Goal: Information Seeking & Learning: Learn about a topic

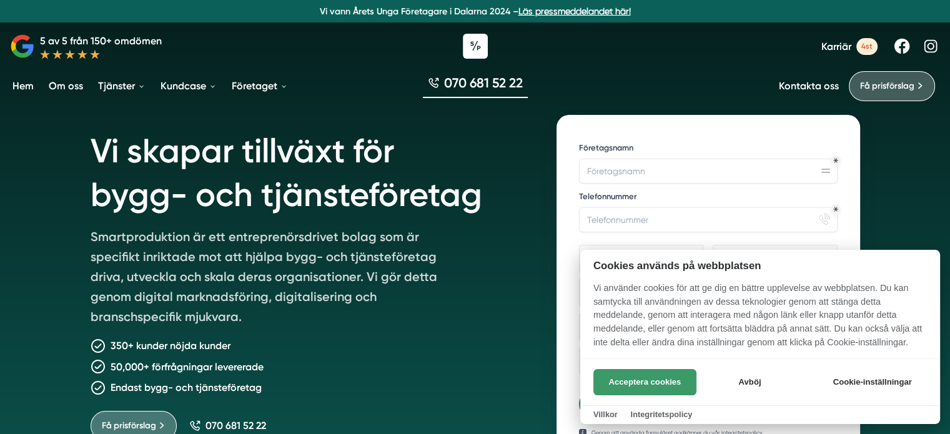
click at [640, 379] on button "Acceptera cookies" at bounding box center [644, 382] width 103 height 26
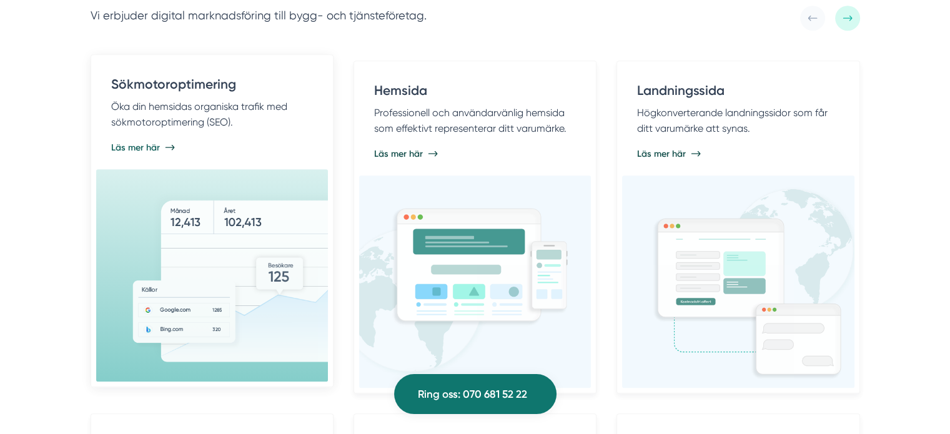
scroll to position [625, 0]
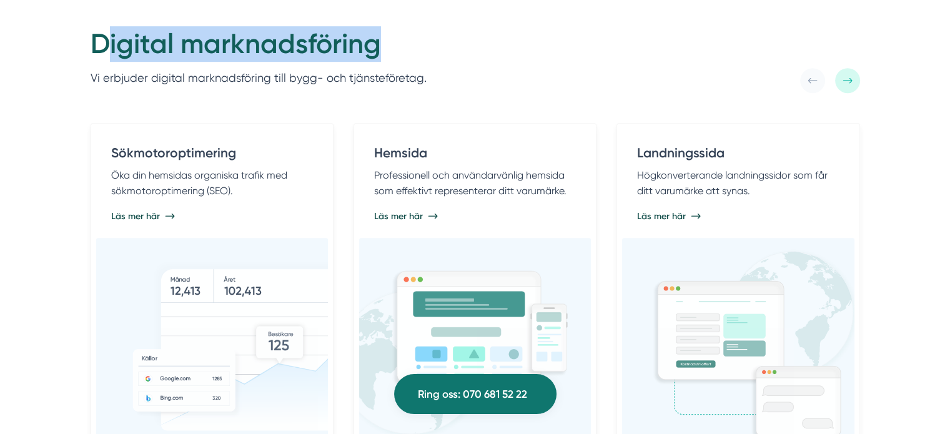
drag, startPoint x: 405, startPoint y: 50, endPoint x: 92, endPoint y: 63, distance: 313.2
click at [92, 63] on h2 "Digital marknadsföring" at bounding box center [259, 47] width 336 height 42
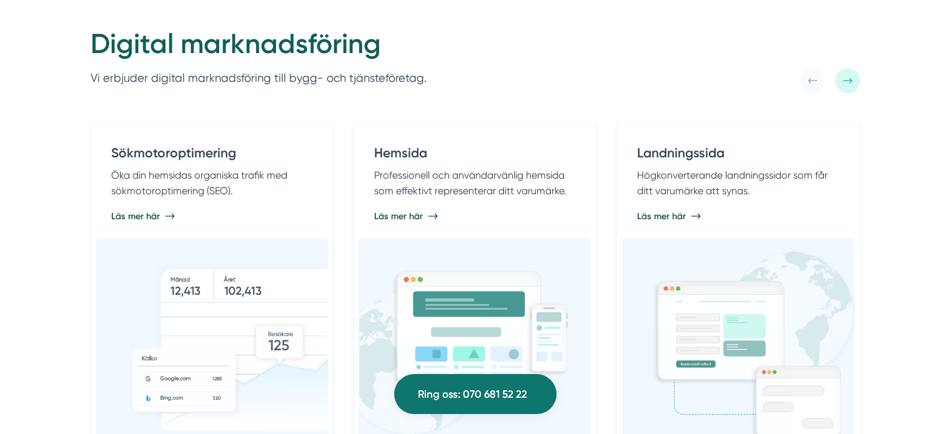
click at [71, 69] on div "Digital marknadsföring Vi erbjuder digital marknadsföring till bygg- och tjänst…" at bounding box center [475, 417] width 950 height 882
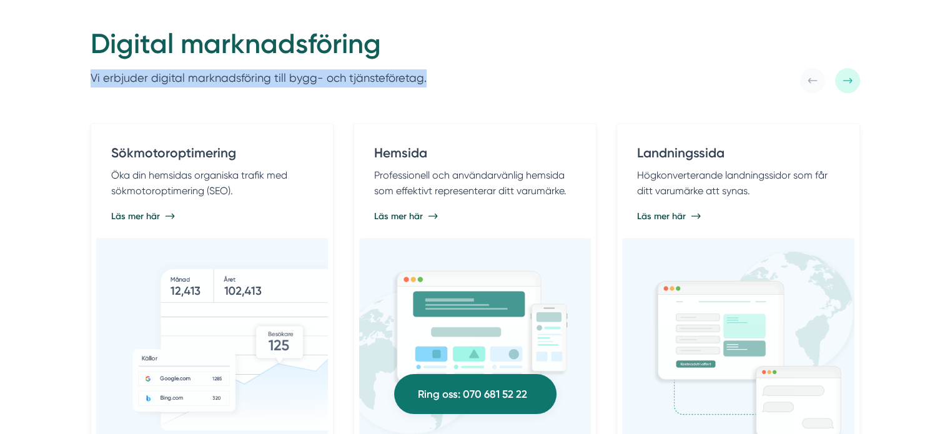
drag, startPoint x: 82, startPoint y: 76, endPoint x: 457, endPoint y: 70, distance: 374.8
click at [457, 70] on div "Digital marknadsföring Vi erbjuder digital marknadsföring till bygg- och tjänst…" at bounding box center [475, 59] width 799 height 67
click at [457, 70] on div "Digital marknadsföring Vi erbjuder digital marknadsföring till bygg- och tjänst…" at bounding box center [476, 59] width 770 height 67
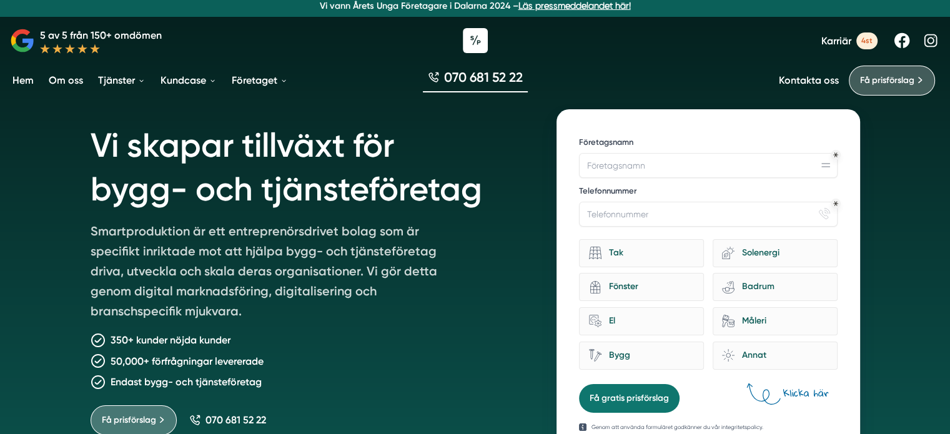
scroll to position [0, 0]
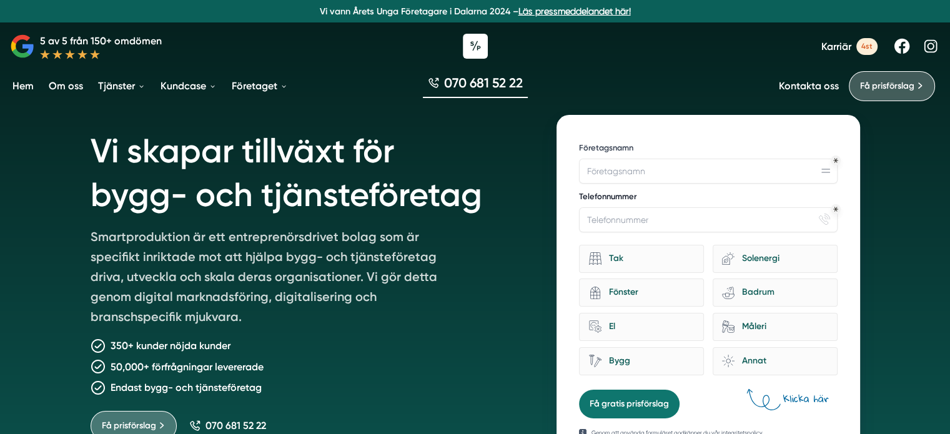
drag, startPoint x: 643, startPoint y: 194, endPoint x: 591, endPoint y: 200, distance: 51.6
click at [592, 201] on label "Telefonnummer" at bounding box center [708, 198] width 258 height 14
click at [592, 207] on input "Telefonnummer" at bounding box center [708, 219] width 258 height 25
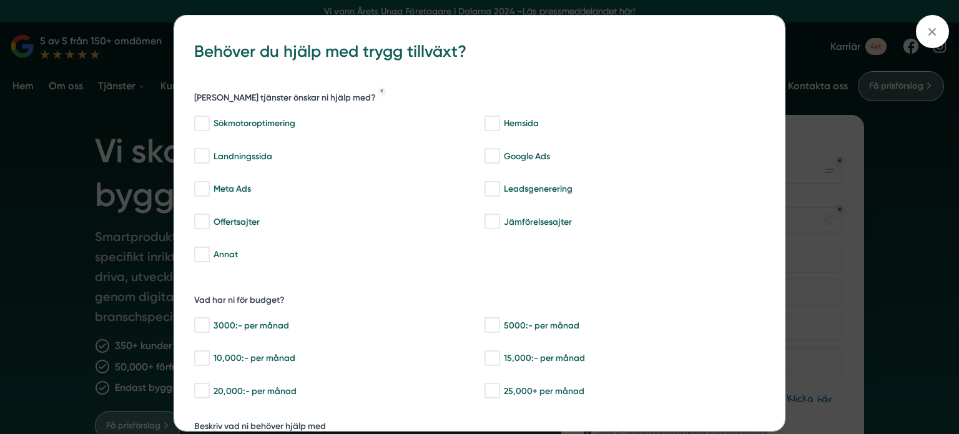
click at [102, 104] on div "bbc9b822-b2c6-488a-ab3e-9a2d59e49c7c Behöver du hjälp med trygg tillväxt? [PERS…" at bounding box center [479, 217] width 959 height 434
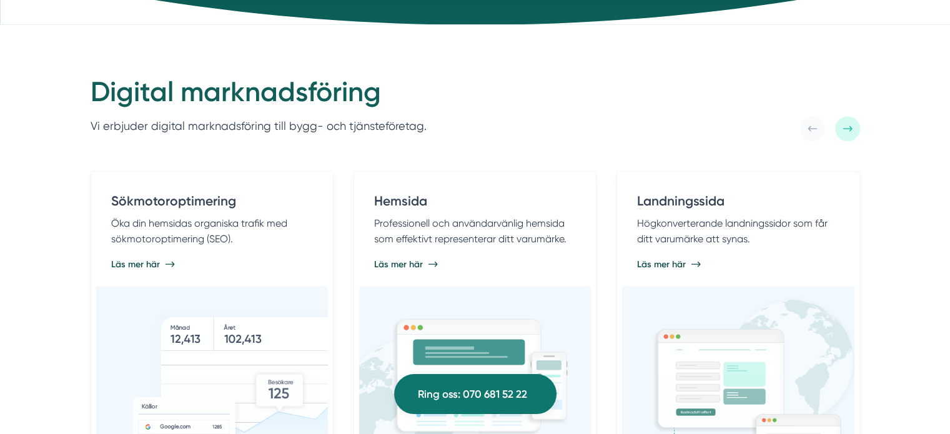
scroll to position [500, 0]
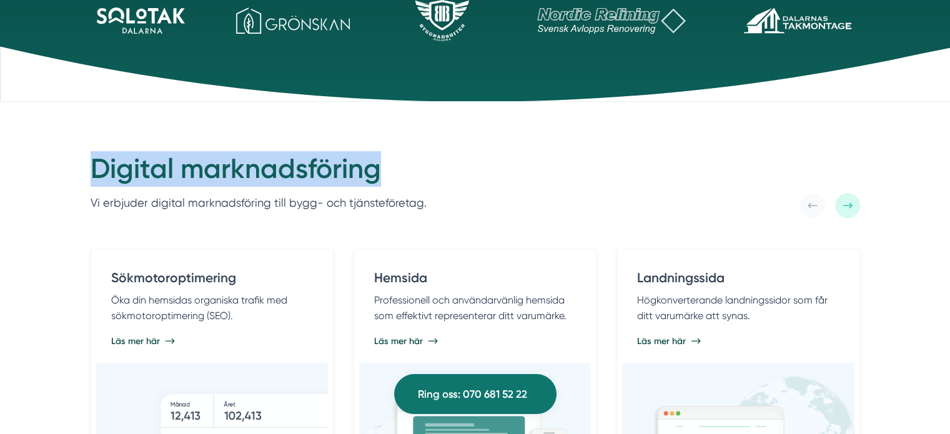
drag, startPoint x: 351, startPoint y: 171, endPoint x: 2, endPoint y: 175, distance: 348.5
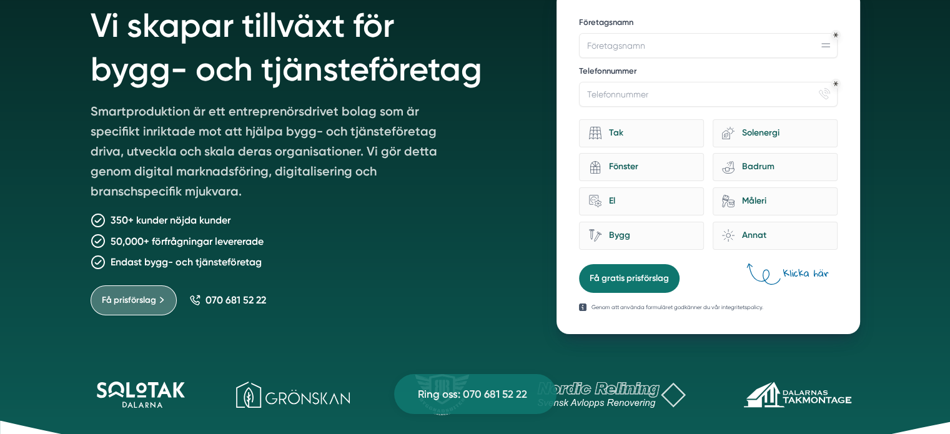
scroll to position [0, 0]
